Goal: Consume media (video, audio)

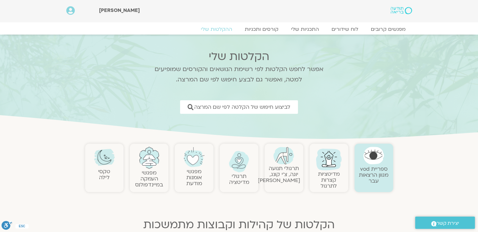
click at [290, 164] on link at bounding box center [284, 156] width 32 height 18
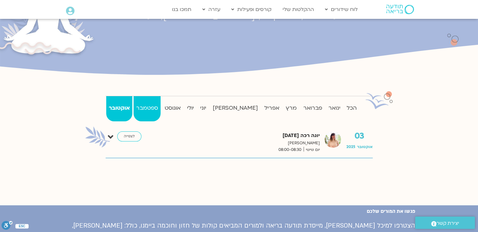
click at [161, 109] on strong "ספטמבר" at bounding box center [147, 107] width 27 height 9
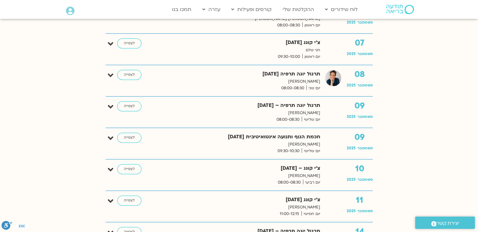
scroll to position [408, 0]
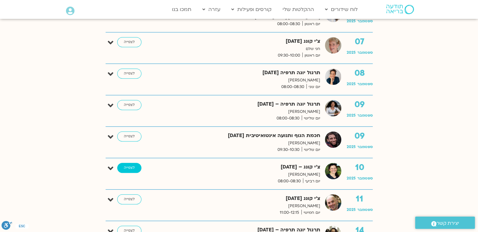
click at [123, 163] on link "לצפייה" at bounding box center [129, 168] width 24 height 10
